Goal: Obtain resource: Obtain resource

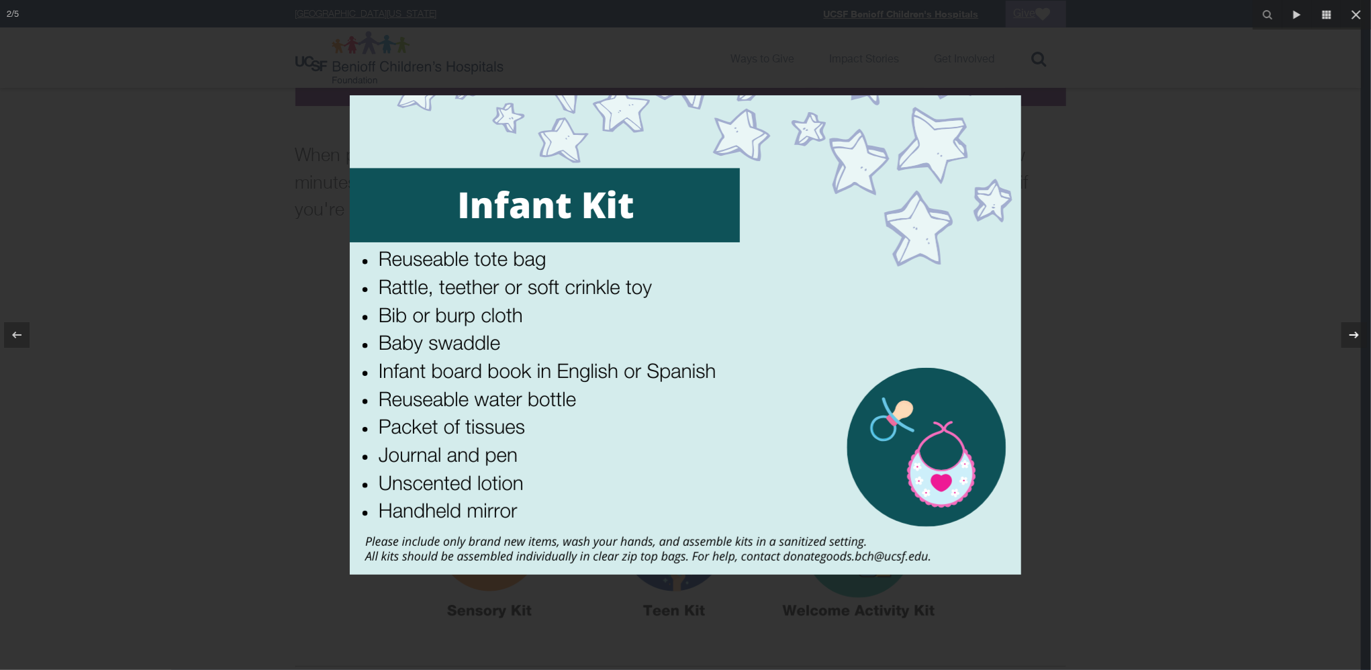
click at [1351, 333] on icon at bounding box center [1354, 335] width 16 height 16
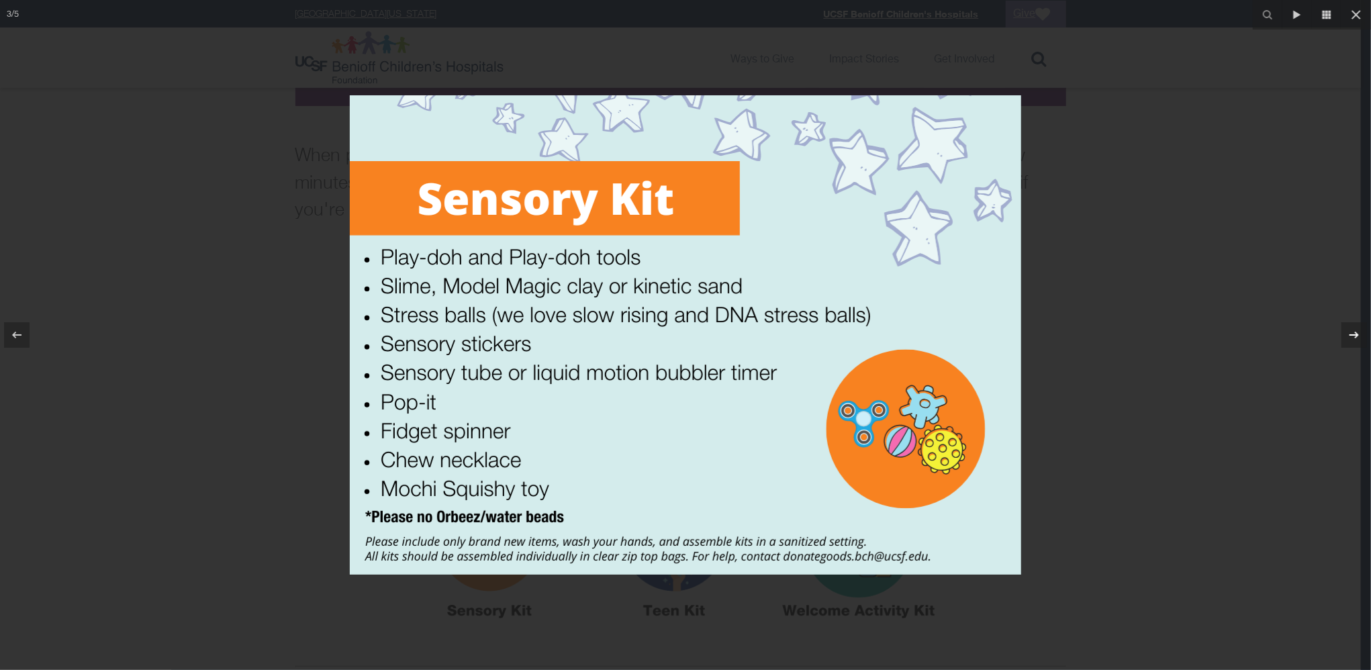
click at [1351, 333] on icon at bounding box center [1354, 335] width 16 height 16
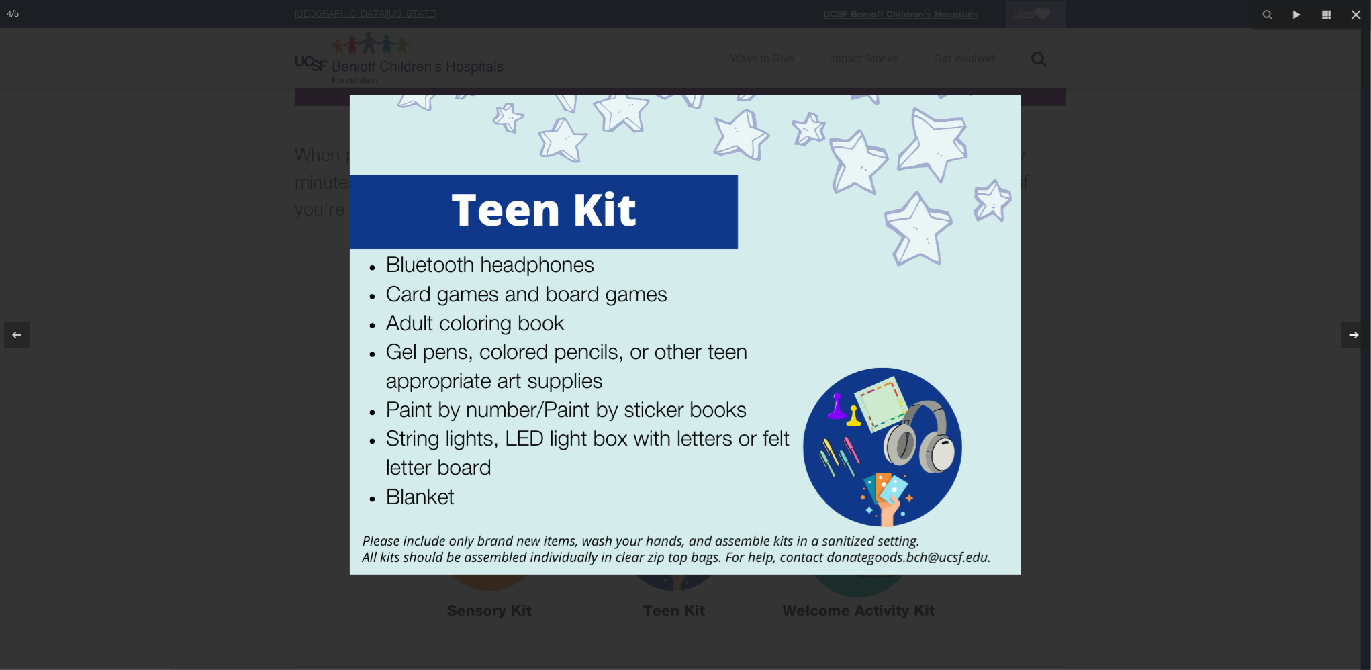
click at [1351, 333] on icon at bounding box center [1354, 335] width 16 height 16
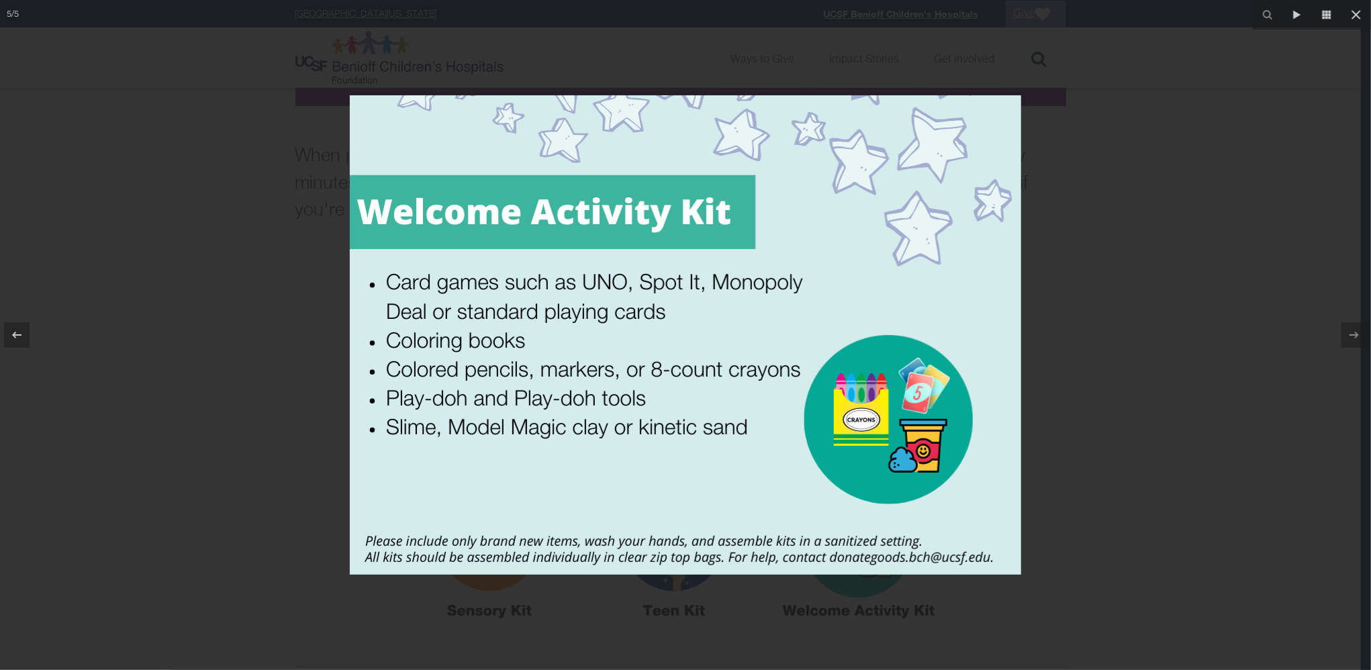
drag, startPoint x: 172, startPoint y: 27, endPoint x: 191, endPoint y: 26, distance: 18.9
click at [172, 27] on div at bounding box center [685, 335] width 1371 height 670
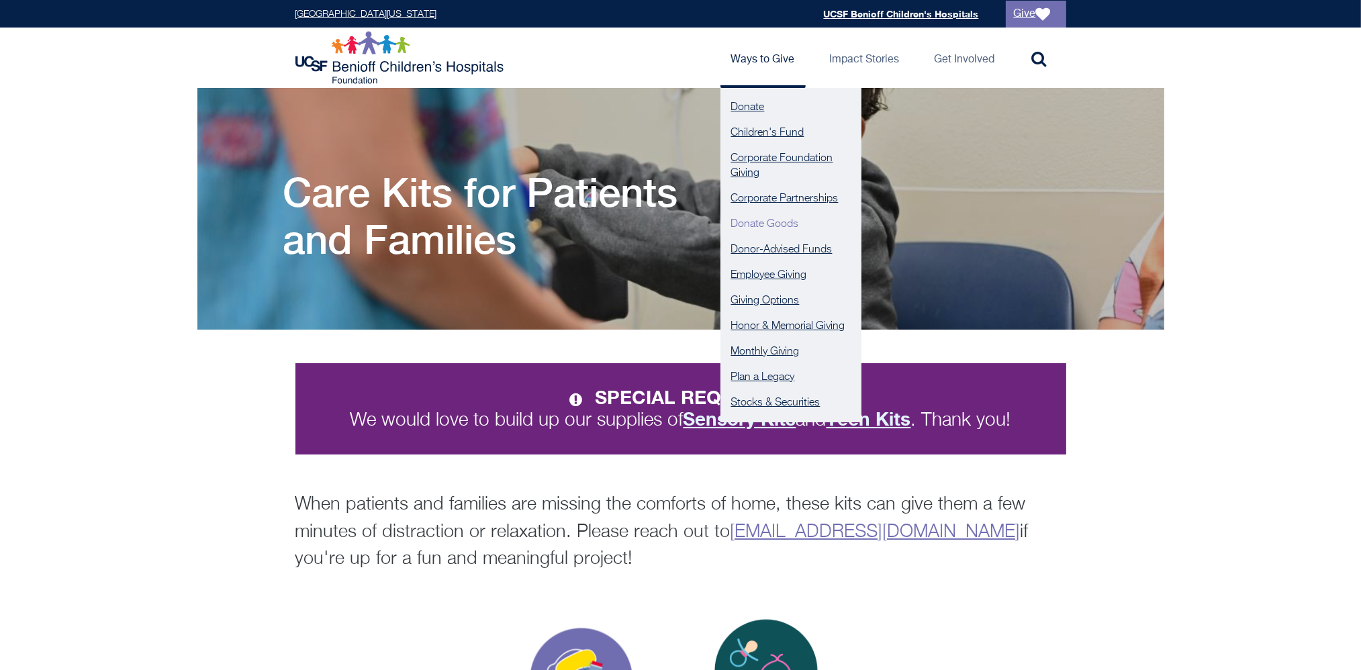
click at [753, 223] on link "Donate Goods" at bounding box center [791, 225] width 141 height 26
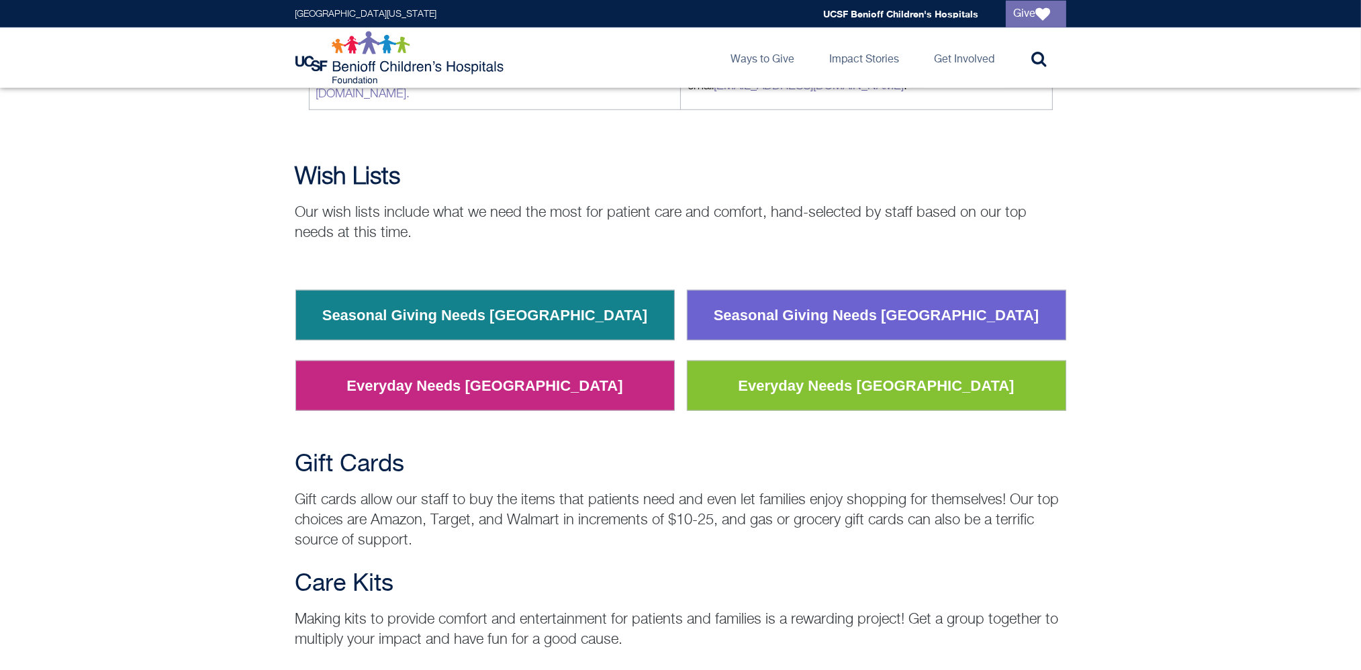
scroll to position [1545, 0]
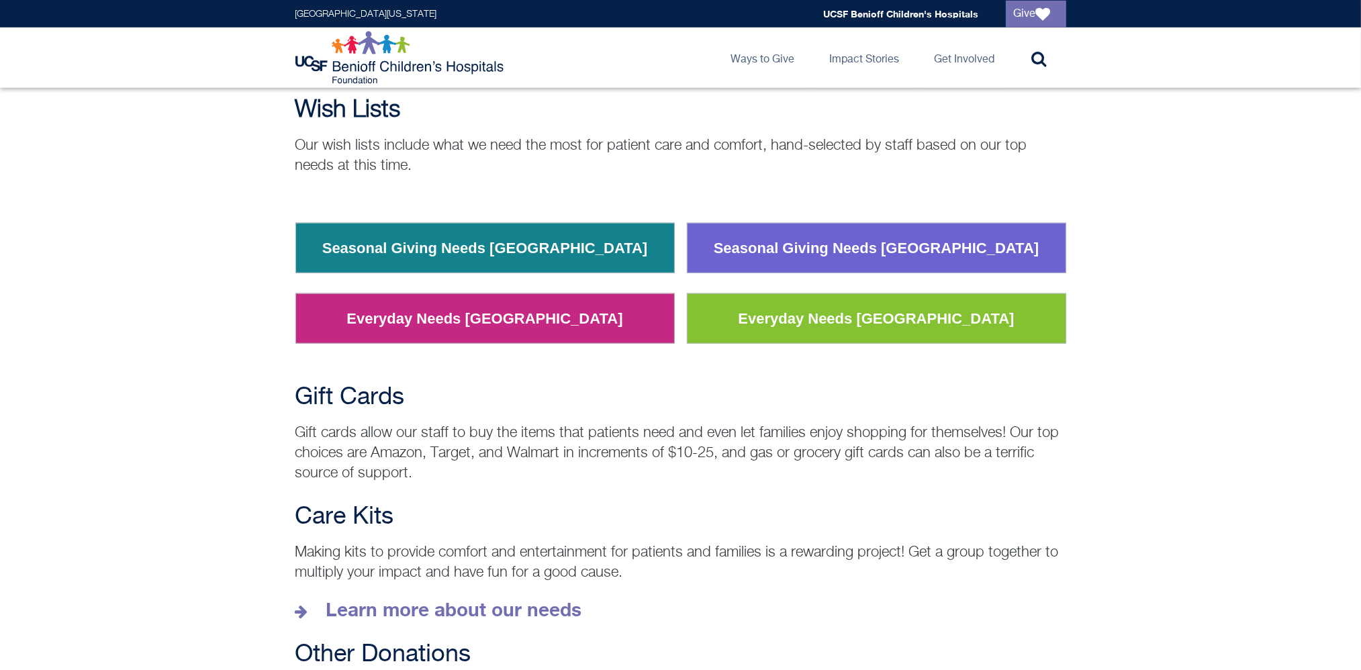
click at [809, 231] on link "Seasonal Giving Needs [GEOGRAPHIC_DATA]" at bounding box center [877, 248] width 346 height 35
click at [885, 302] on link "Everyday Needs [GEOGRAPHIC_DATA]" at bounding box center [876, 319] width 296 height 35
click at [602, 294] on td "Everyday Needs [GEOGRAPHIC_DATA]" at bounding box center [484, 319] width 379 height 50
click at [549, 302] on link "Everyday Needs [GEOGRAPHIC_DATA]" at bounding box center [484, 319] width 296 height 35
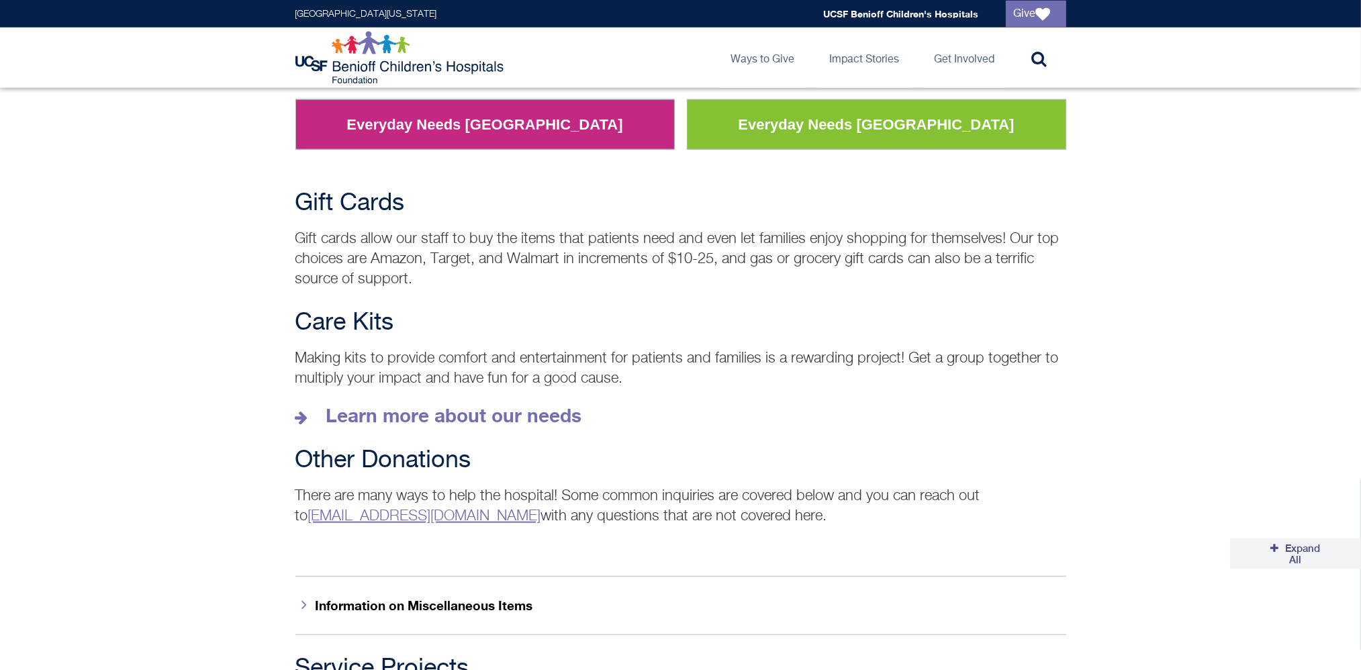
scroll to position [1639, 0]
